Goal: Information Seeking & Learning: Learn about a topic

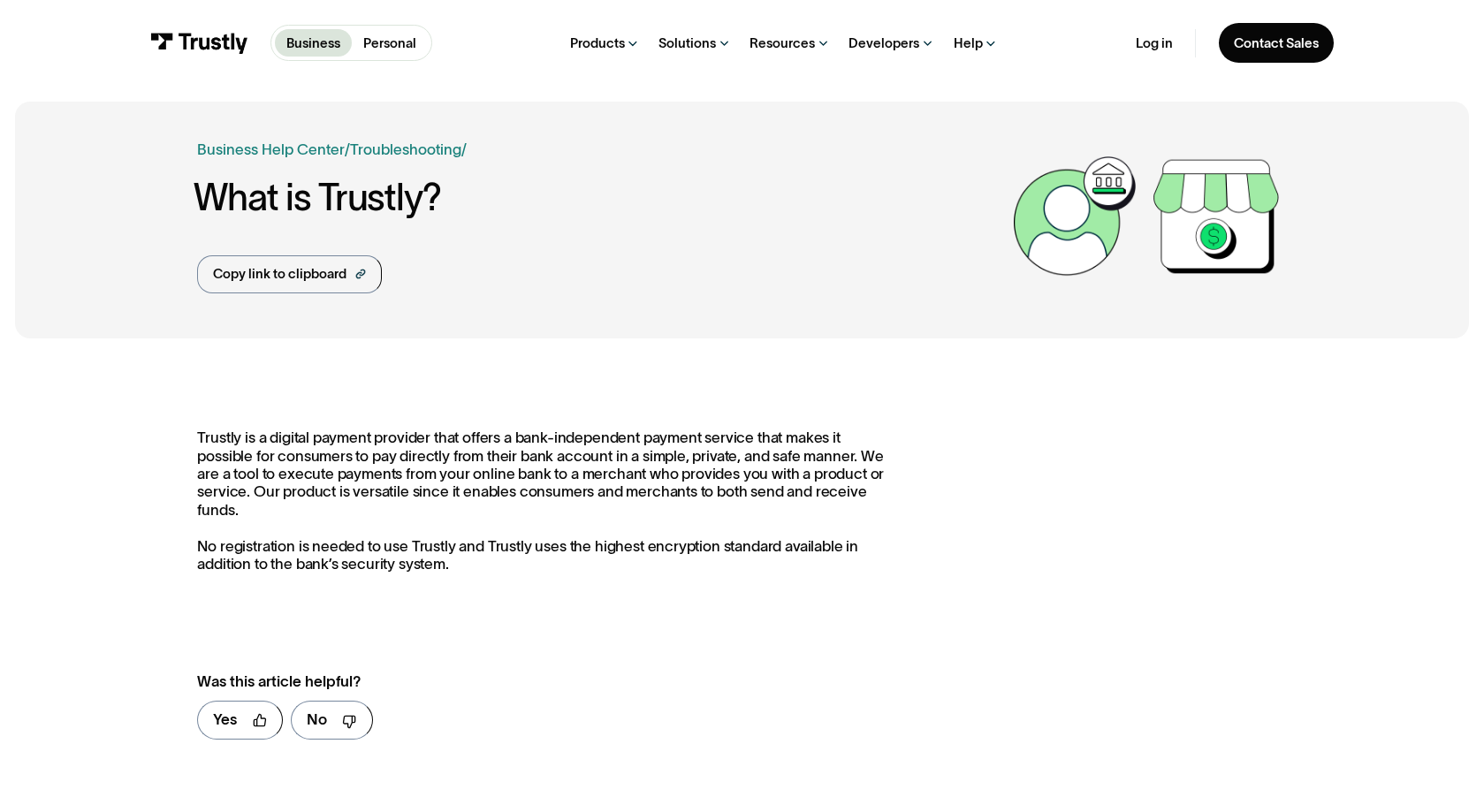
click at [214, 443] on p "Trustly is a digital payment provider that offers a bank-independent payment se…" at bounding box center [548, 500] width 701 height 144
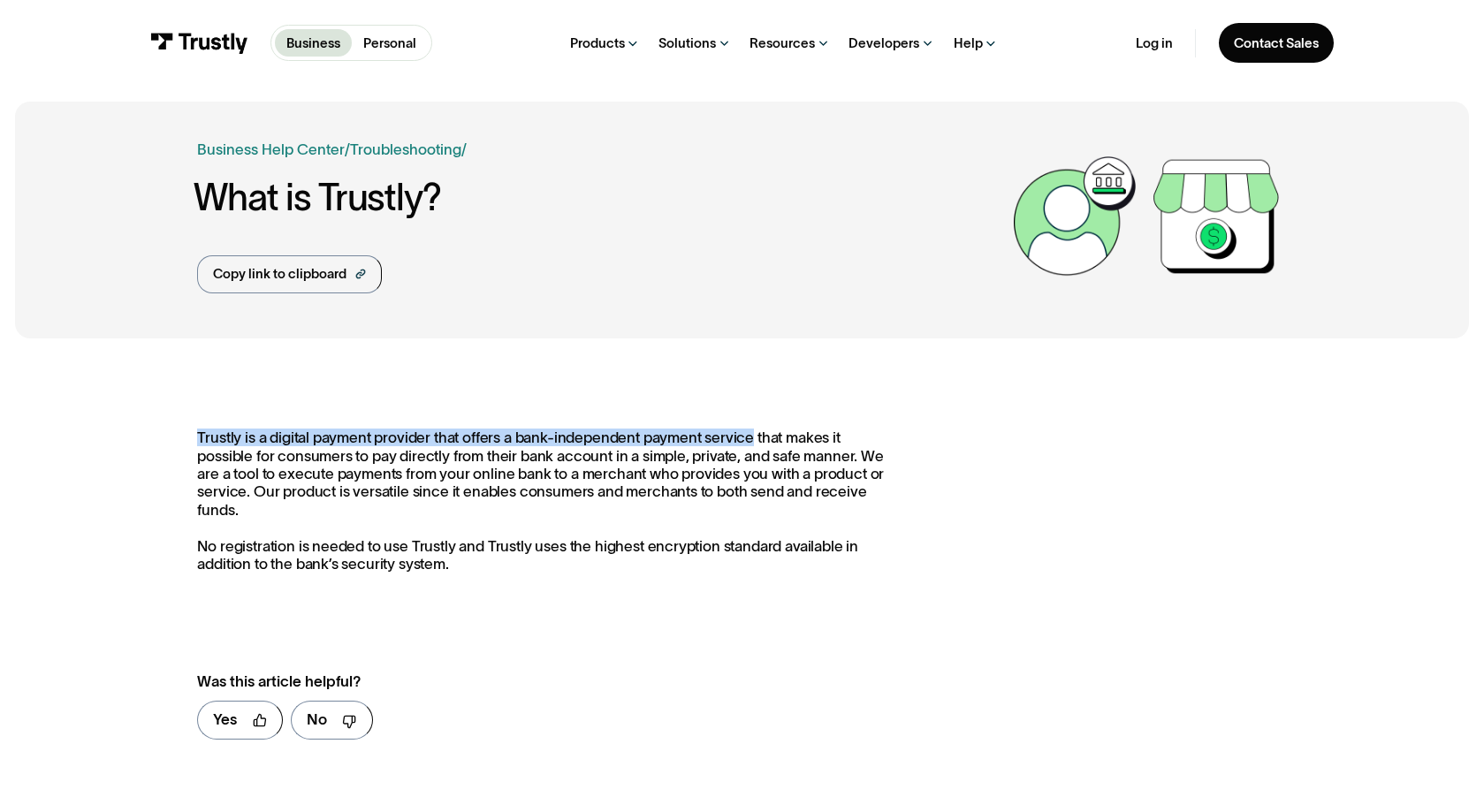
drag, startPoint x: 189, startPoint y: 439, endPoint x: 751, endPoint y: 443, distance: 562.0
click at [751, 443] on div "**********" at bounding box center [742, 591] width 1453 height 476
copy p "Trustly is a digital payment provider that offers a bank-independent payment se…"
